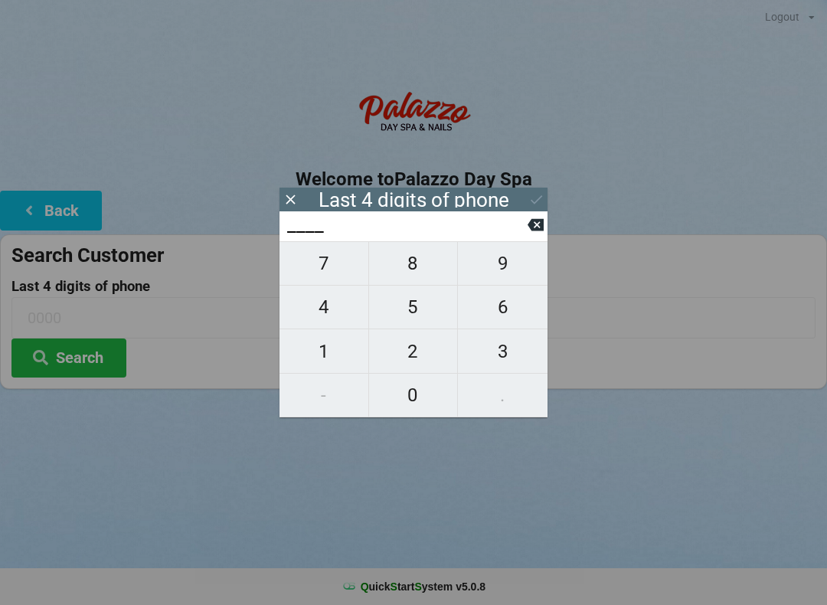
click at [334, 312] on span "4" at bounding box center [323, 307] width 89 height 32
type input "4___"
click at [423, 400] on span "0" at bounding box center [413, 395] width 89 height 32
type input "40__"
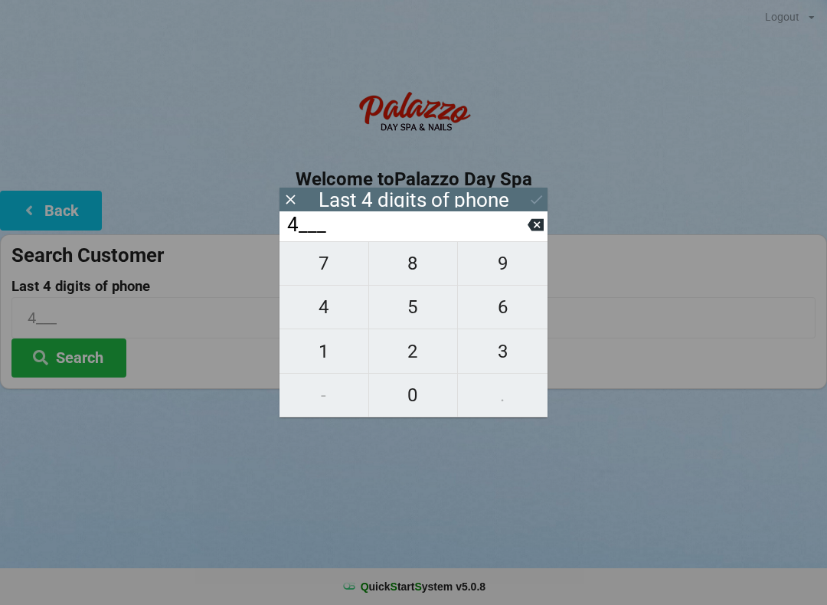
type input "40__"
click at [334, 265] on span "7" at bounding box center [323, 263] width 89 height 32
type input "407_"
click at [331, 313] on span "4" at bounding box center [323, 307] width 89 height 32
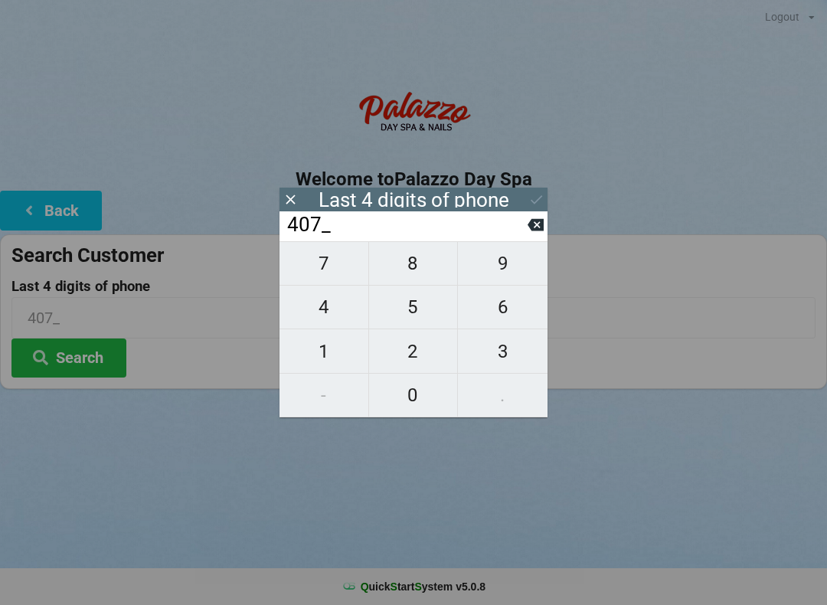
type input "4074"
click at [533, 235] on button at bounding box center [535, 224] width 16 height 21
click at [530, 235] on button at bounding box center [535, 224] width 16 height 21
click at [528, 235] on button at bounding box center [535, 224] width 16 height 21
click at [527, 237] on input "4___" at bounding box center [406, 225] width 242 height 24
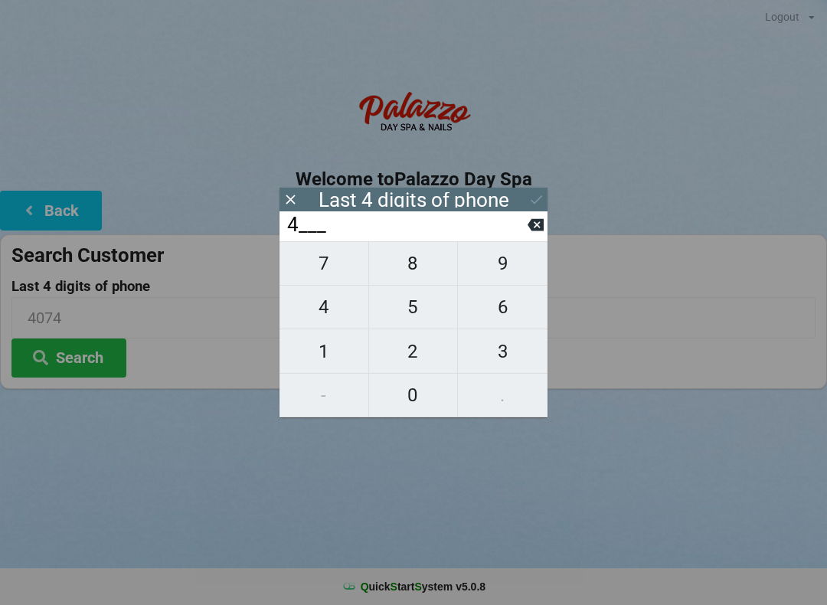
click at [528, 232] on icon at bounding box center [535, 225] width 16 height 16
type input "____"
click at [510, 272] on span "9" at bounding box center [503, 263] width 90 height 32
type input "9___"
click at [537, 235] on button at bounding box center [535, 224] width 16 height 21
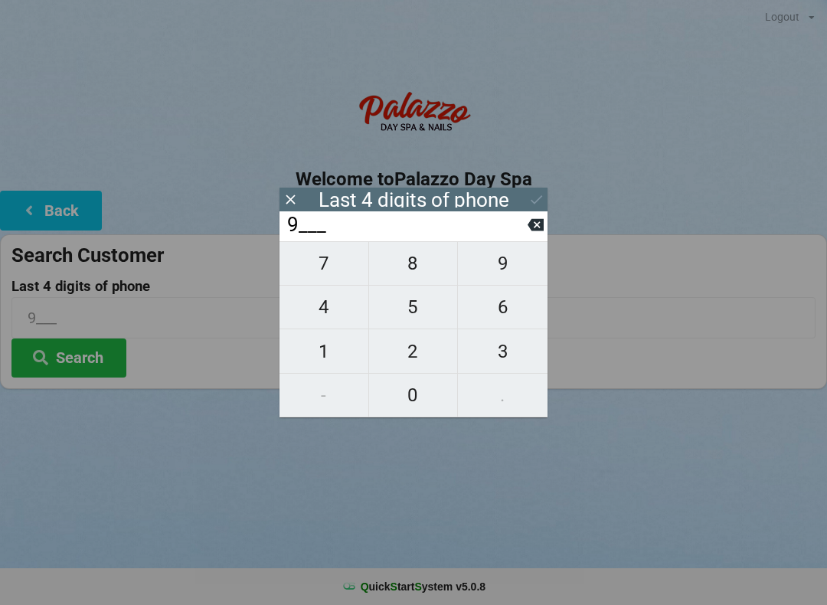
type input "____"
click at [507, 362] on span "3" at bounding box center [503, 351] width 90 height 32
type input "3___"
click at [515, 321] on span "6" at bounding box center [503, 307] width 90 height 32
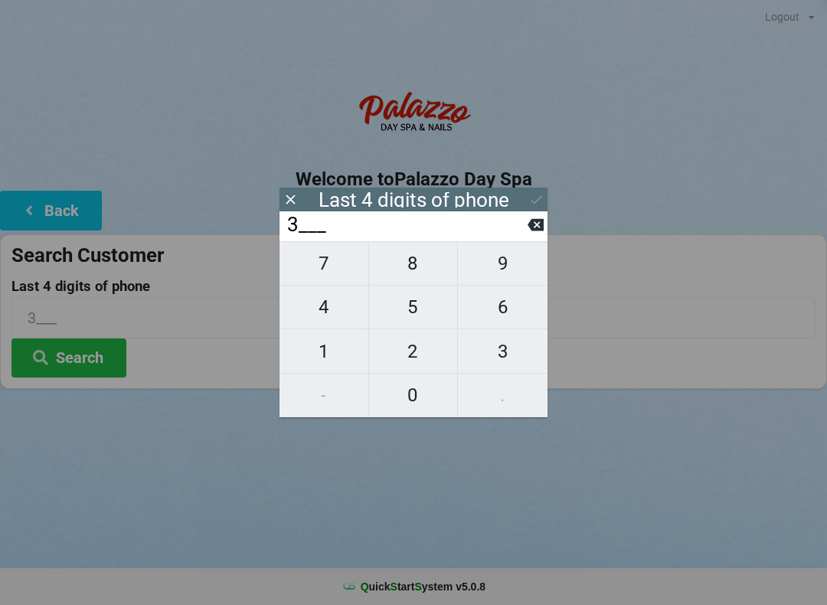
type input "36__"
click at [517, 323] on span "6" at bounding box center [503, 307] width 90 height 32
type input "366_"
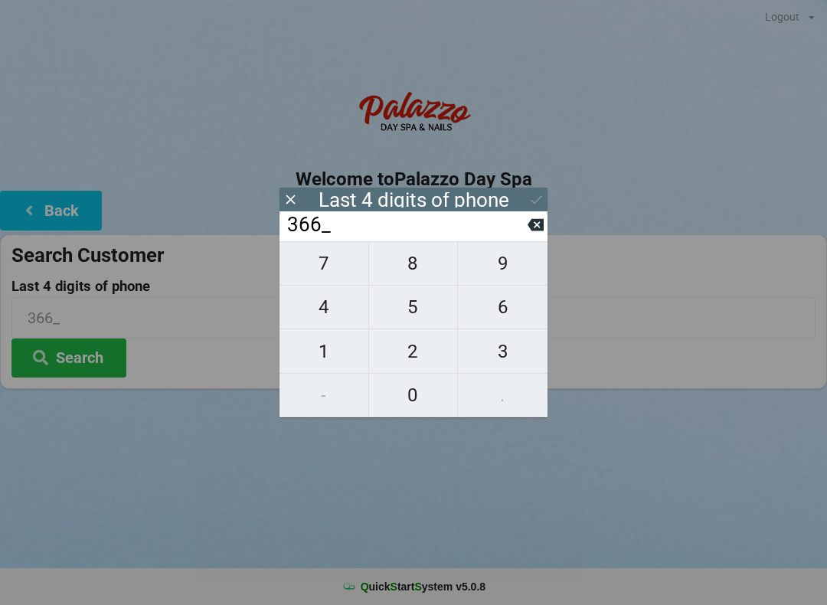
click at [513, 274] on span "9" at bounding box center [503, 263] width 90 height 32
type input "3669"
click at [533, 204] on icon at bounding box center [536, 199] width 16 height 16
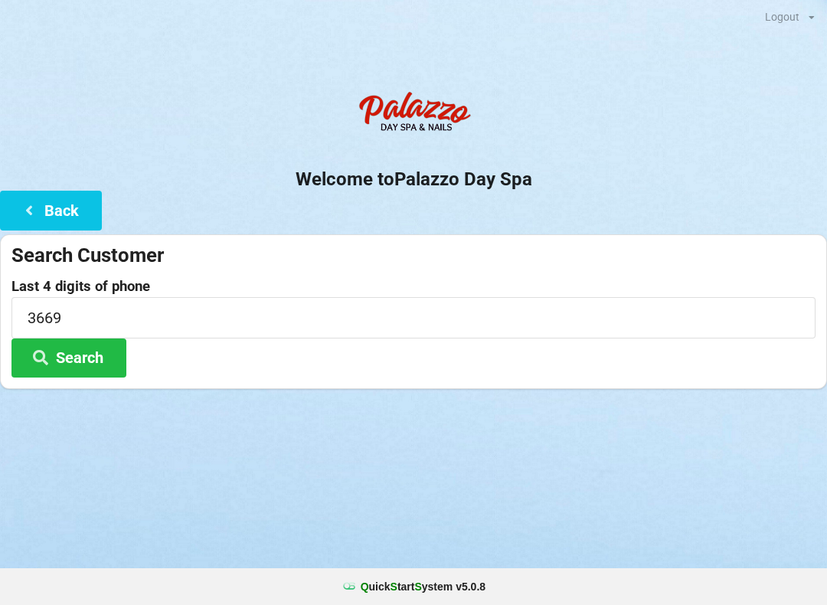
click at [98, 358] on button "Search" at bounding box center [68, 357] width 115 height 39
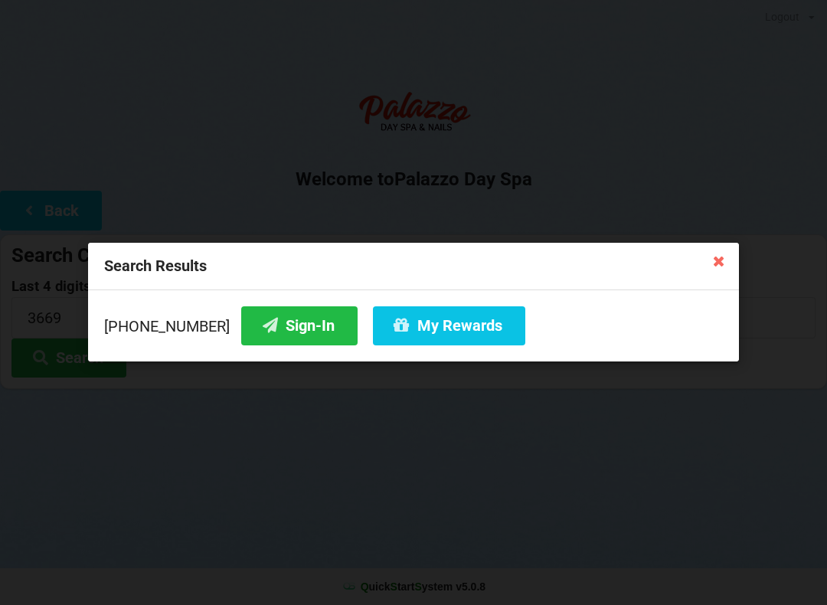
click at [282, 333] on button "Sign-In" at bounding box center [299, 325] width 116 height 39
